Goal: Find specific page/section: Find specific page/section

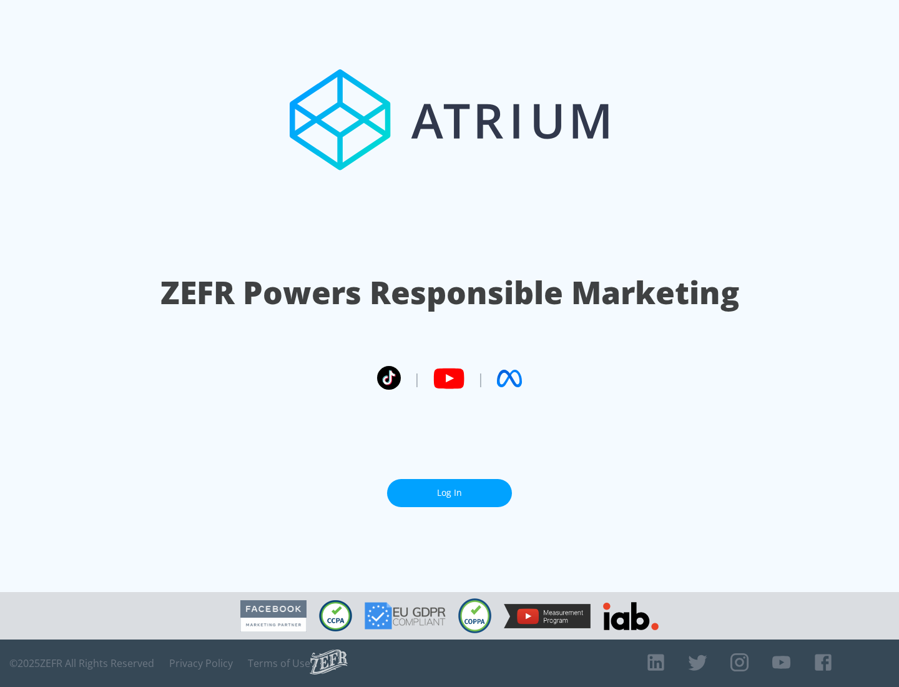
click at [450, 488] on link "Log In" at bounding box center [449, 493] width 125 height 28
